Goal: Task Accomplishment & Management: Complete application form

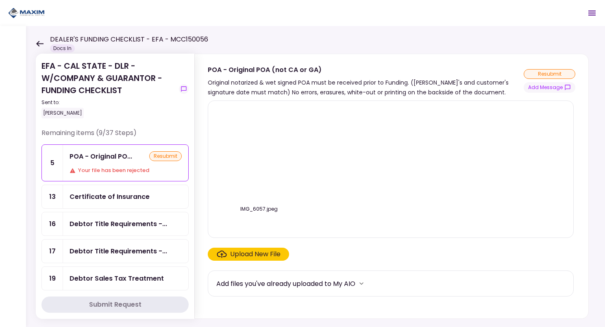
click at [189, 117] on section "EFA - CAL STATE - DLR - W/COMPANY & GUARANTOR - FUNDING CHECKLIST Sent to: [PER…" at bounding box center [115, 186] width 159 height 265
click at [189, 114] on section "EFA - CAL STATE - DLR - W/COMPANY & GUARANTOR - FUNDING CHECKLIST Sent to: [PER…" at bounding box center [115, 186] width 159 height 265
click at [185, 111] on div "EFA - CAL STATE - DLR - W/COMPANY & GUARANTOR - FUNDING CHECKLIST Sent to: [PER…" at bounding box center [114, 94] width 147 height 68
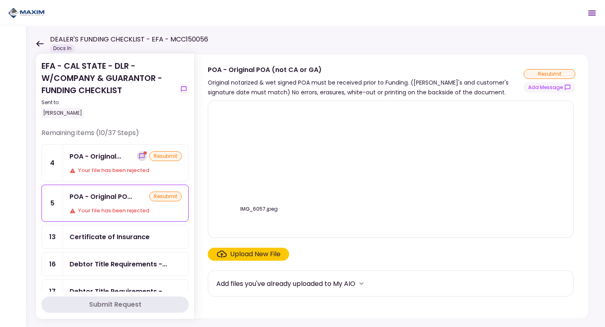
click at [139, 156] on icon "show-messages" at bounding box center [142, 156] width 7 height 7
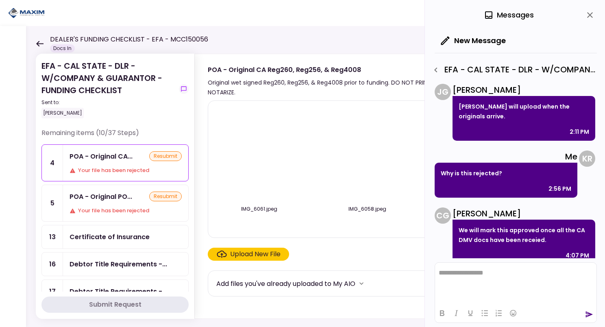
click at [135, 195] on div "POA - Original PO... resubmit" at bounding box center [126, 196] width 112 height 10
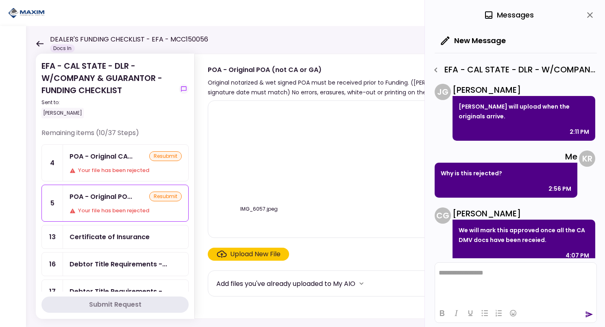
click at [128, 170] on div "Your file has been rejected" at bounding box center [126, 170] width 112 height 8
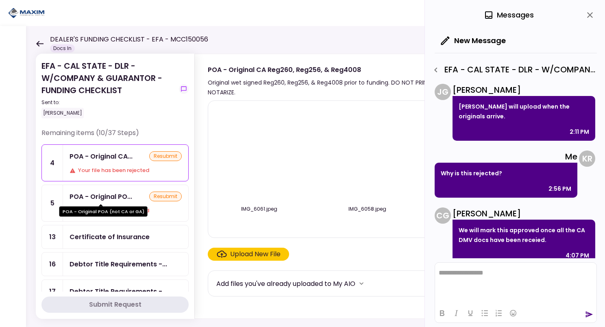
click at [120, 197] on div "POA - Original PO..." at bounding box center [101, 196] width 63 height 10
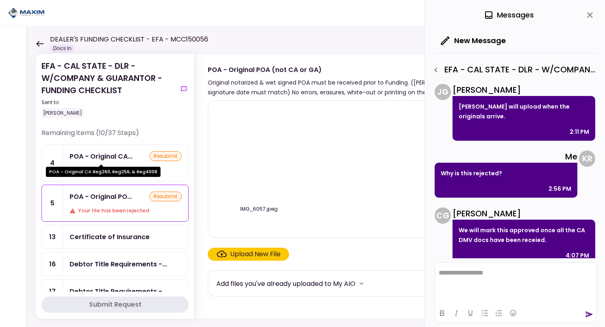
click at [117, 160] on div "POA - Original CA..." at bounding box center [101, 156] width 63 height 10
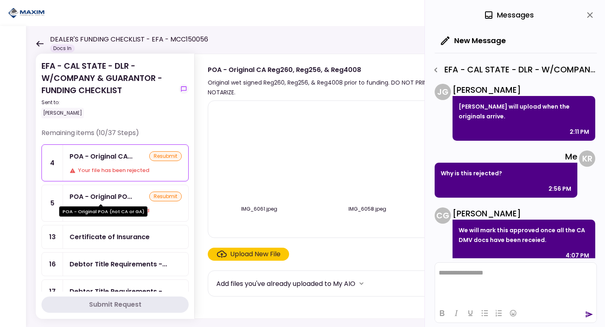
click at [111, 203] on div "POA - Original POA (not CA or GA)" at bounding box center [103, 209] width 88 height 16
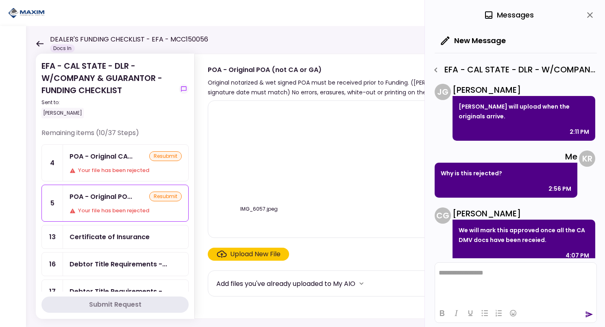
click at [114, 167] on div "Your file has been rejected" at bounding box center [126, 170] width 112 height 8
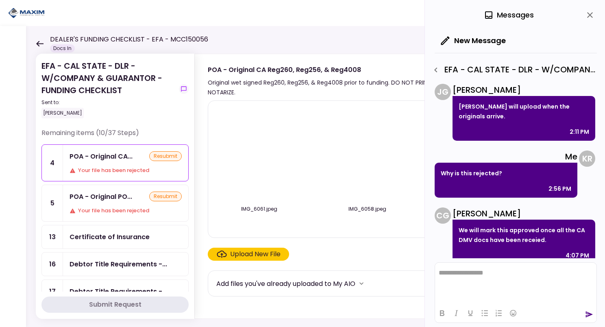
click at [589, 13] on icon "close" at bounding box center [590, 15] width 10 height 10
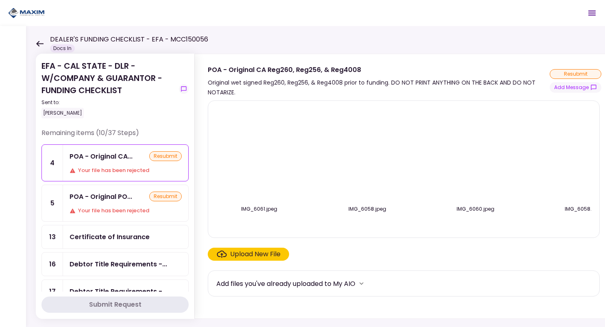
click at [82, 212] on div "Your file has been rejected" at bounding box center [126, 211] width 112 height 8
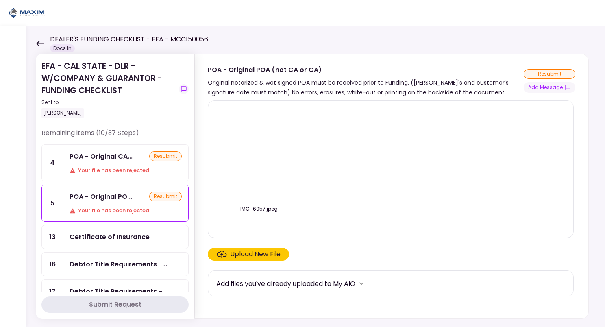
click at [125, 172] on div "Your file has been rejected" at bounding box center [126, 170] width 112 height 8
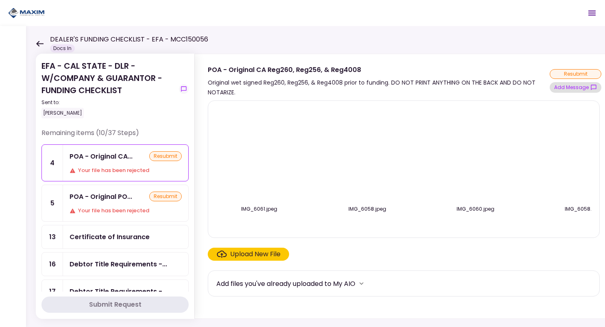
click at [563, 89] on button "Add Message" at bounding box center [576, 87] width 52 height 11
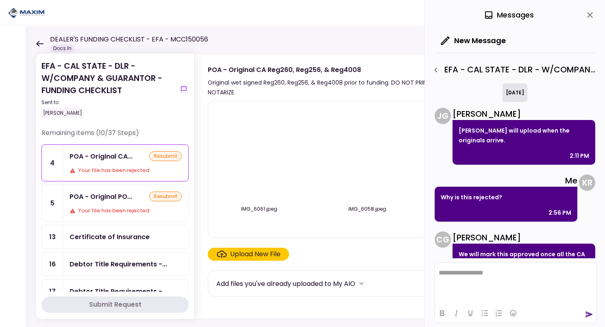
scroll to position [24, 0]
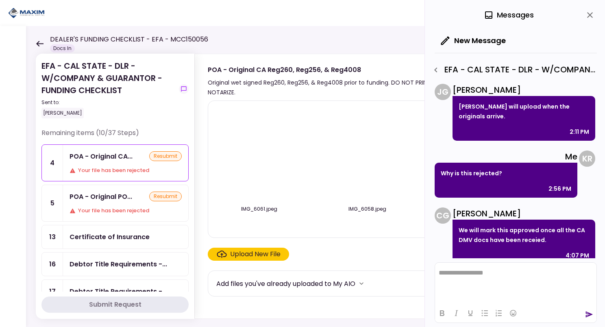
click at [461, 283] on html "**********" at bounding box center [515, 273] width 161 height 20
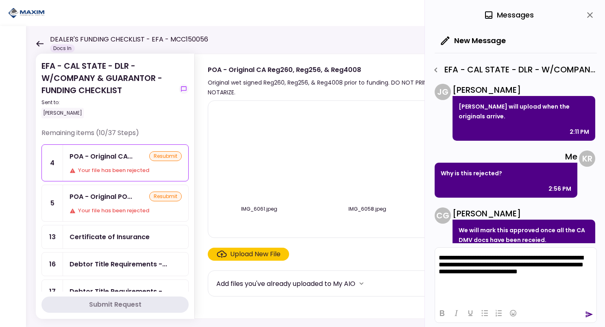
click at [584, 315] on div at bounding box center [515, 313] width 161 height 16
click at [587, 315] on icon "send" at bounding box center [589, 314] width 7 height 6
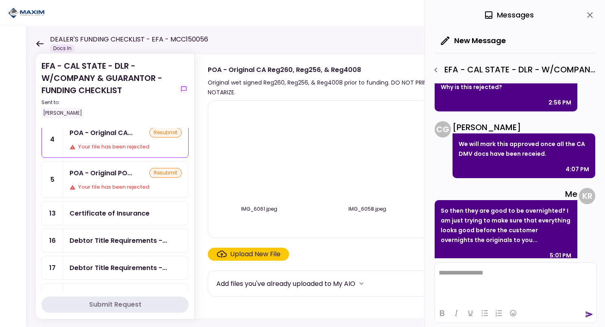
scroll to position [0, 0]
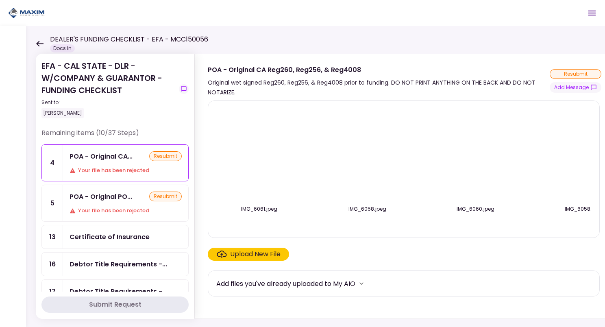
click at [128, 207] on div "Your file has been rejected" at bounding box center [126, 211] width 112 height 8
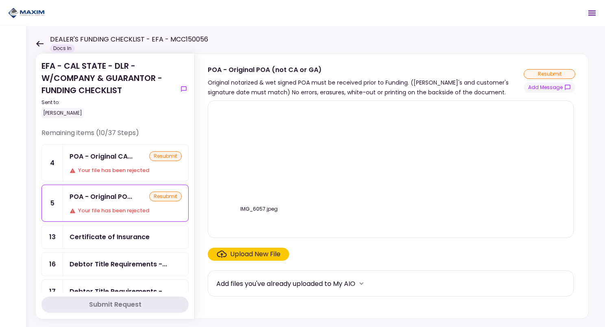
click at [124, 171] on div "Your file has been rejected" at bounding box center [126, 170] width 112 height 8
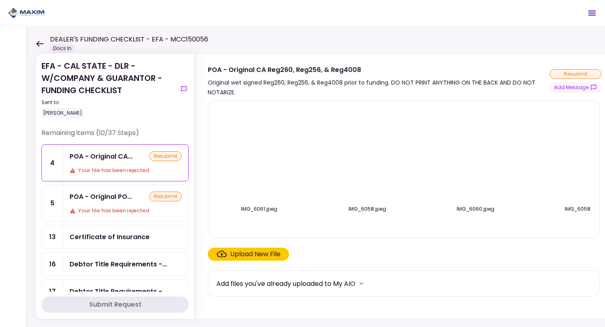
click at [122, 193] on div "POA - Original PO..." at bounding box center [101, 196] width 63 height 10
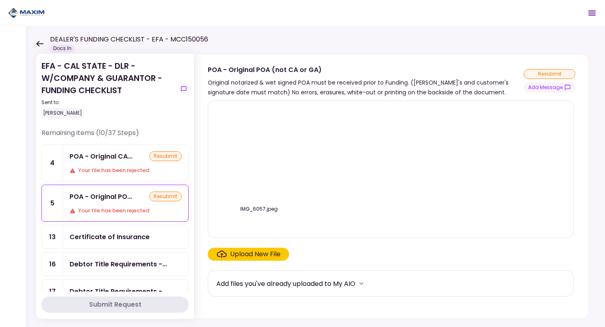
click at [119, 166] on div "Your file has been rejected" at bounding box center [126, 170] width 112 height 8
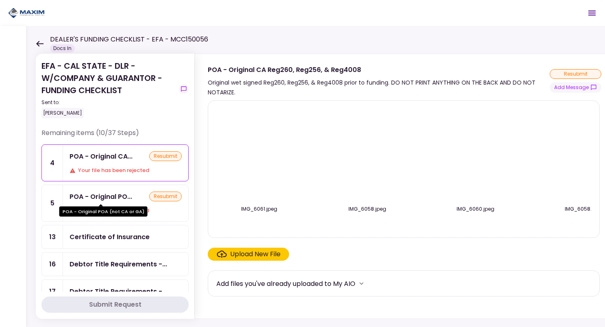
click at [113, 191] on div "POA - Original PO..." at bounding box center [101, 196] width 63 height 10
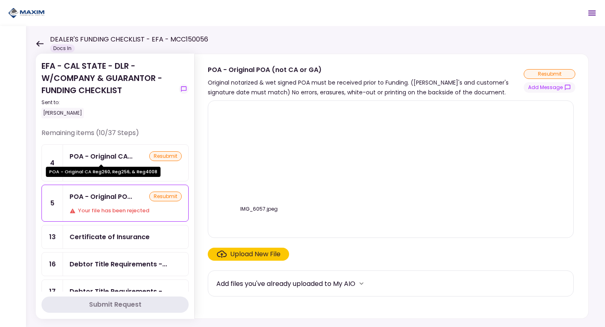
click at [115, 159] on div "POA - Original CA..." at bounding box center [101, 156] width 63 height 10
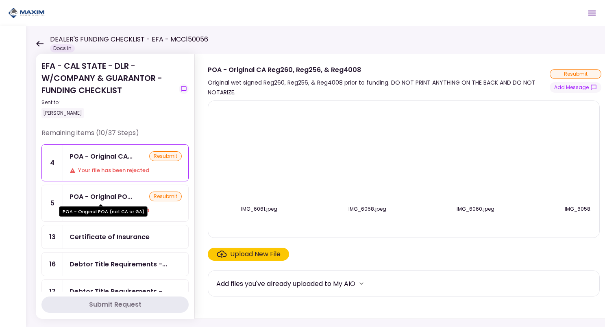
click at [111, 196] on div "POA - Original PO..." at bounding box center [101, 196] width 63 height 10
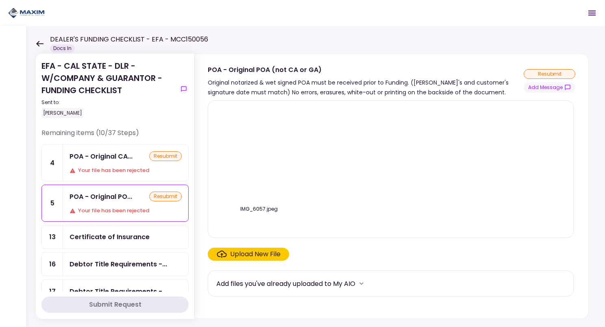
click at [111, 170] on div "Your file has been rejected" at bounding box center [126, 170] width 112 height 8
